Goal: Find specific page/section: Find specific page/section

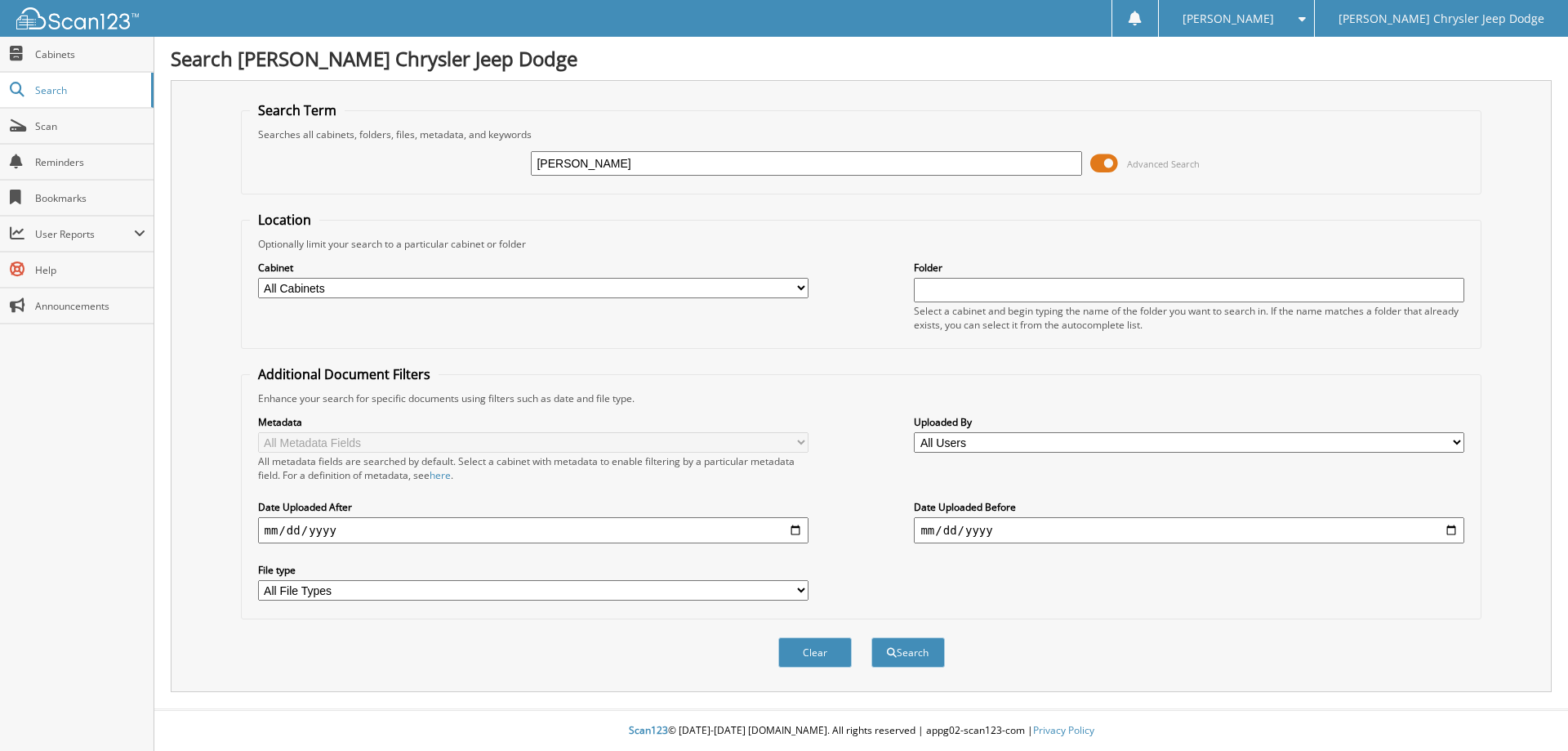
type input "[PERSON_NAME]"
click at [871, 638] on button "Search" at bounding box center [907, 652] width 73 height 30
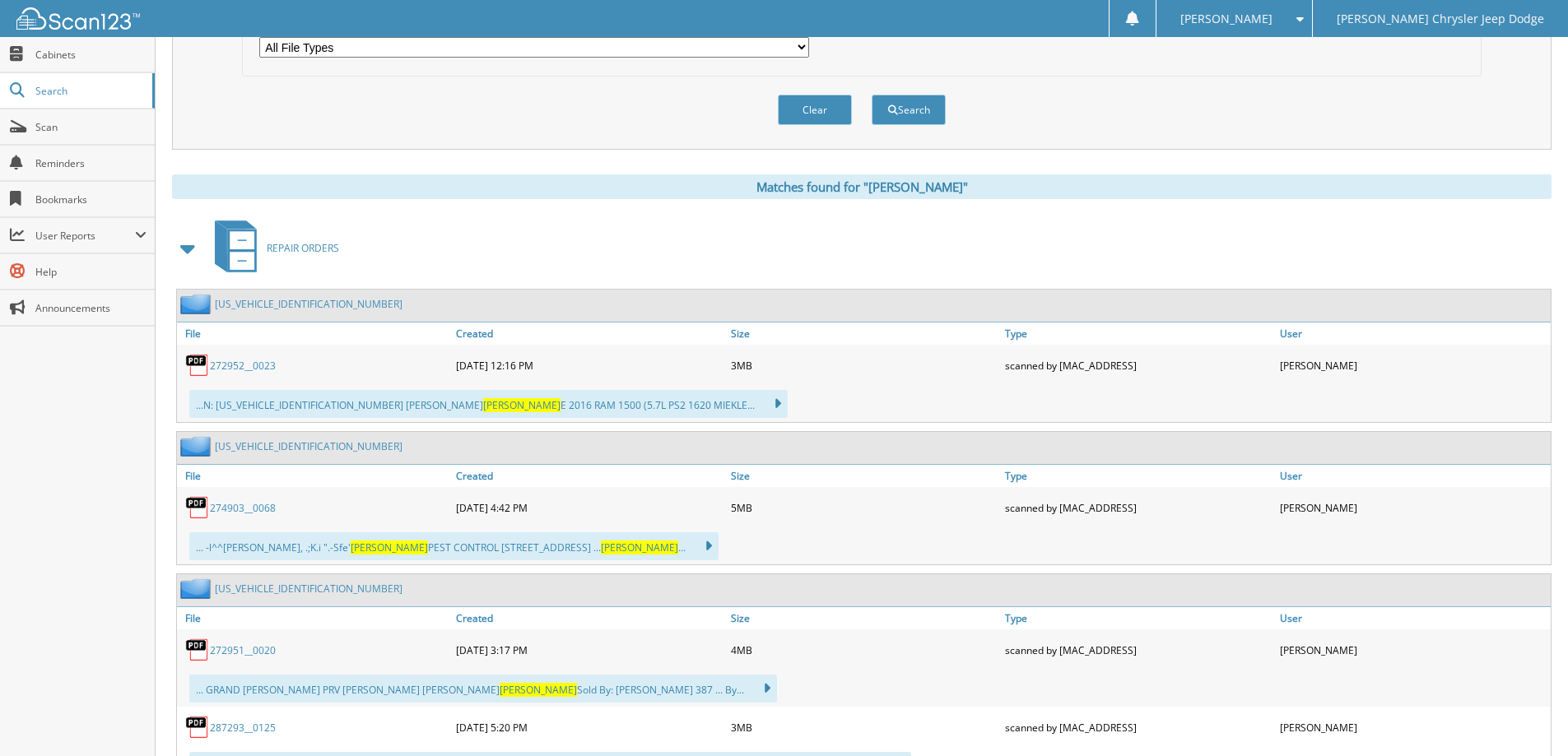
scroll to position [576, 0]
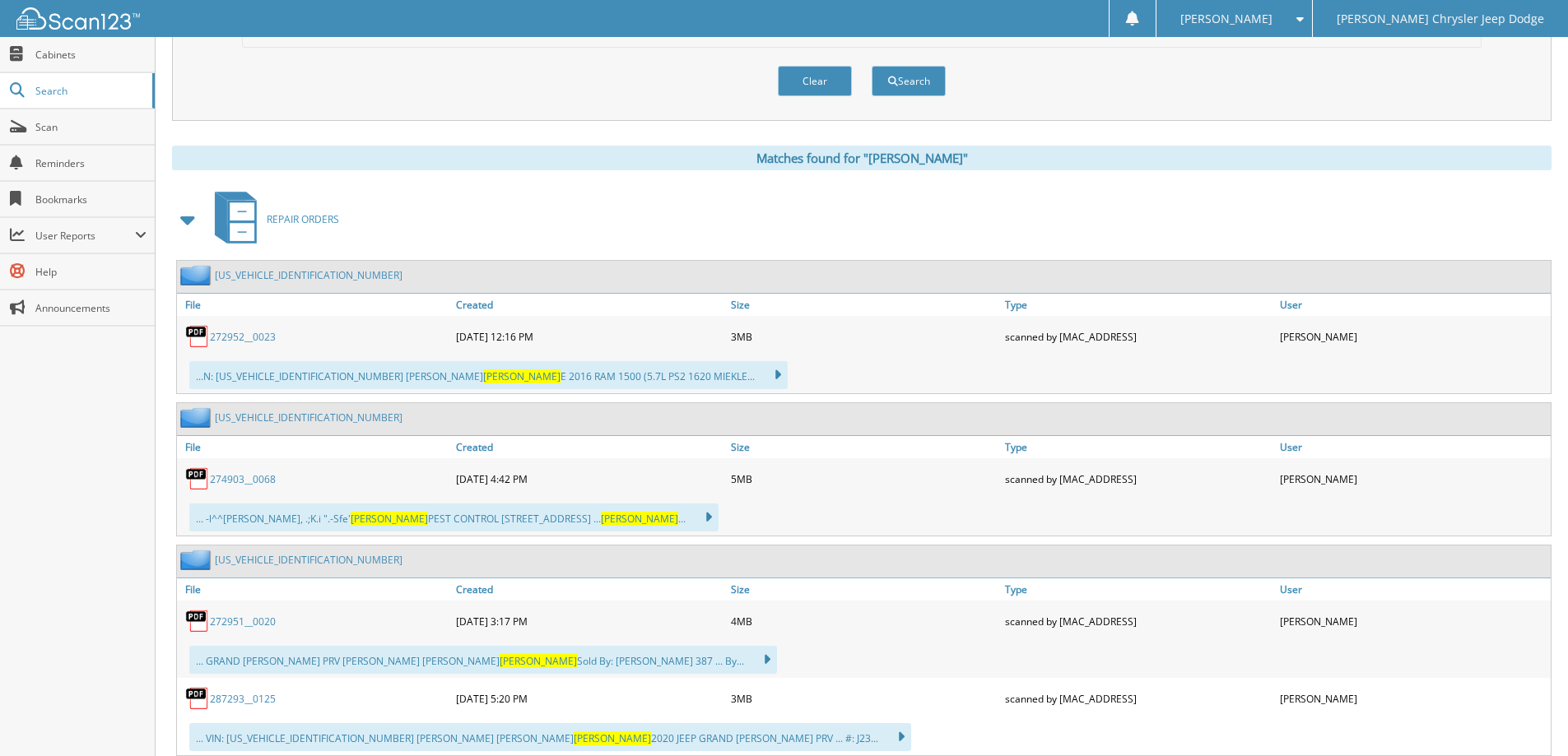
click at [189, 224] on span at bounding box center [188, 220] width 23 height 30
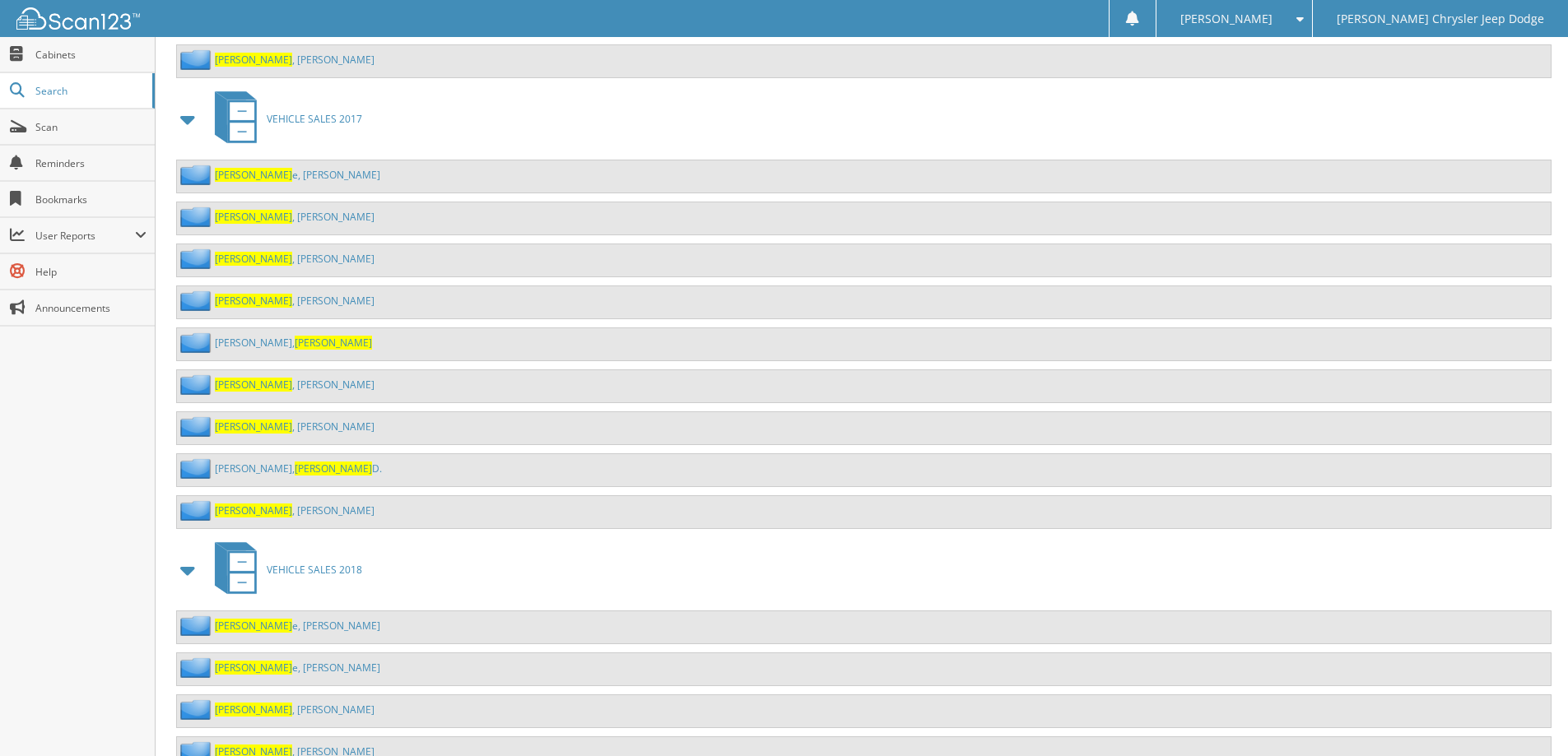
scroll to position [2550, 0]
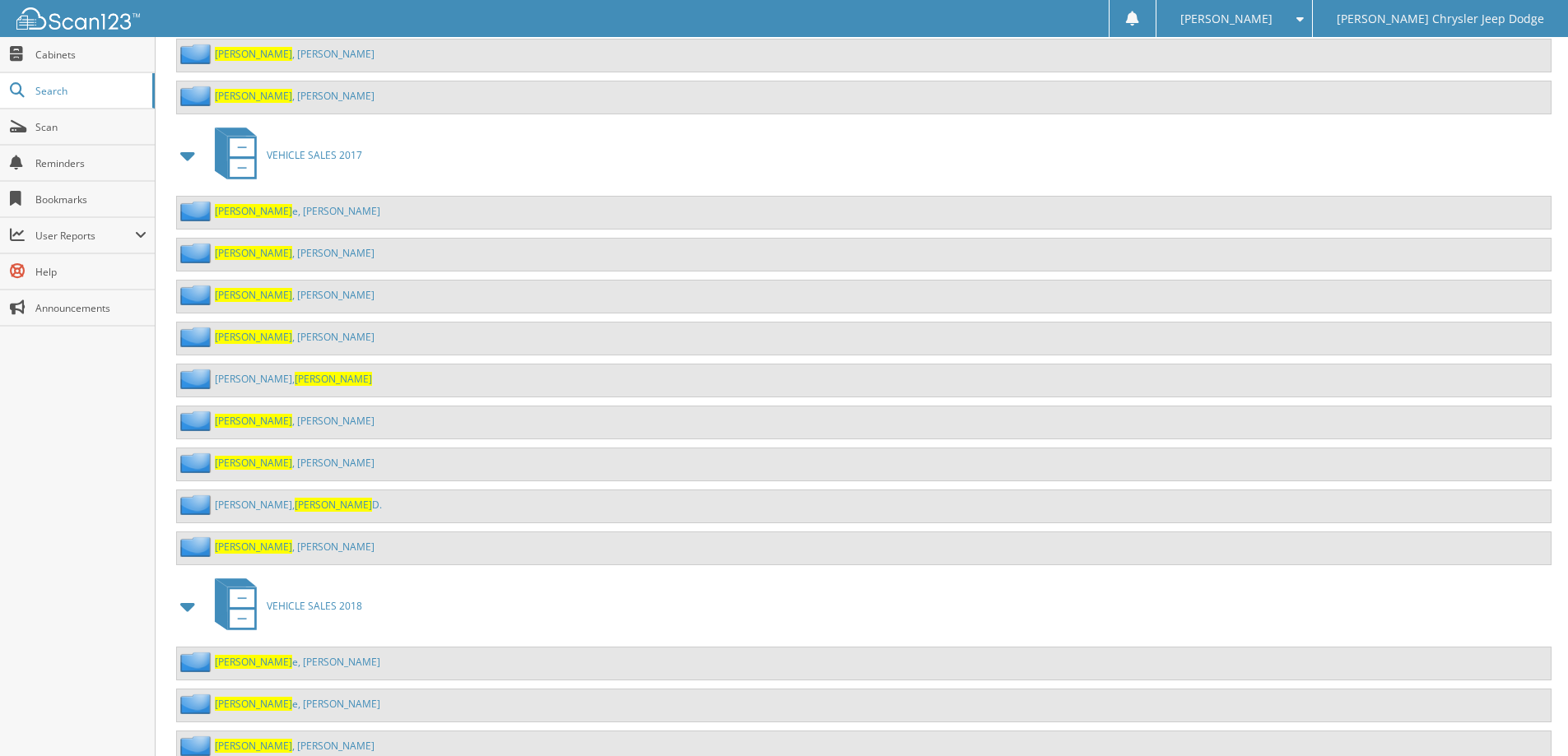
click at [258, 334] on link "[PERSON_NAME]" at bounding box center [294, 337] width 160 height 14
